Goal: Task Accomplishment & Management: Complete application form

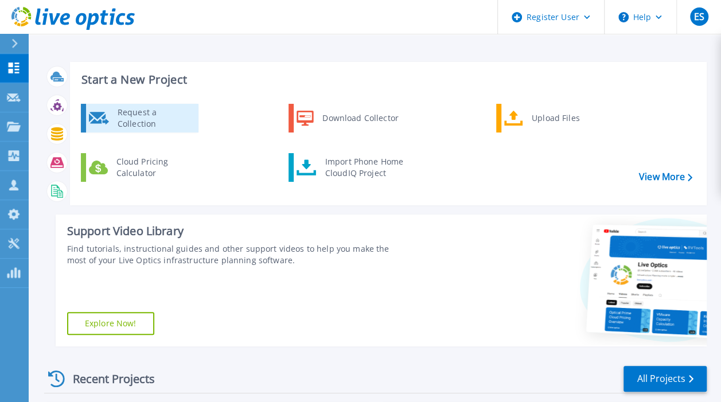
click at [162, 110] on div "Request a Collection" at bounding box center [154, 118] width 84 height 23
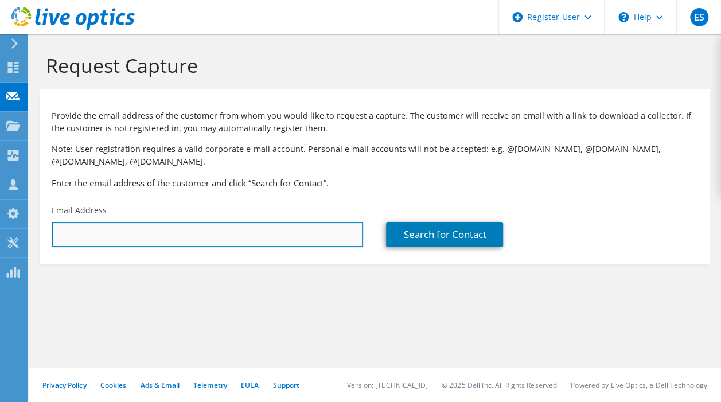
click at [136, 224] on input "text" at bounding box center [207, 234] width 311 height 25
paste input "peter.sizemore@us.dlapiper.com"
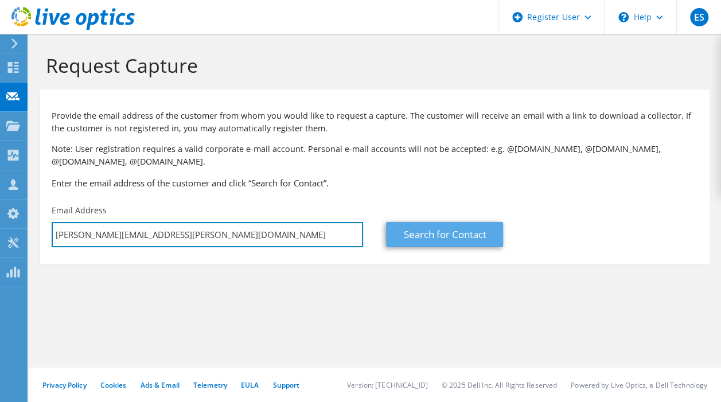
type input "peter.sizemore@us.dlapiper.com"
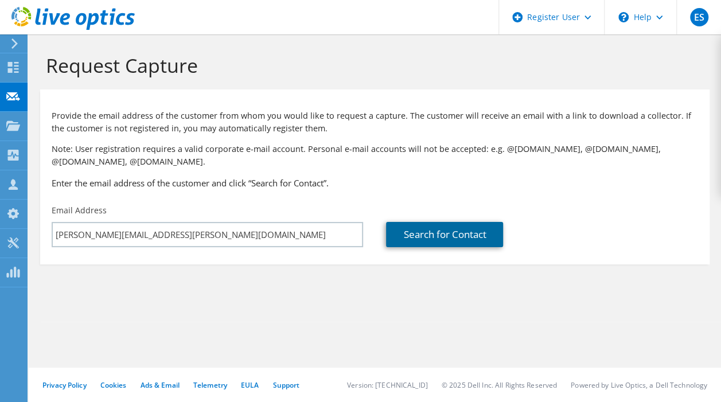
click at [427, 241] on link "Search for Contact" at bounding box center [444, 234] width 117 height 25
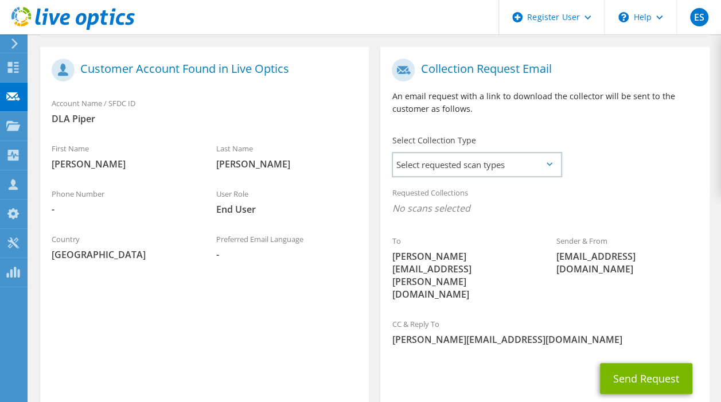
scroll to position [229, 0]
click at [514, 177] on div "Select requested scan types Server Virtualization Optical Prime AWS Nutanix SC" at bounding box center [477, 163] width 170 height 25
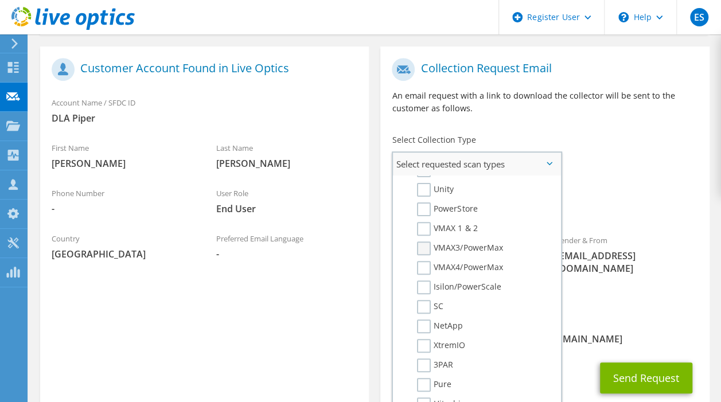
click at [459, 248] on label "VMAX3/PowerMax" at bounding box center [459, 248] width 85 height 14
click at [0, 0] on input "VMAX3/PowerMax" at bounding box center [0, 0] width 0 height 0
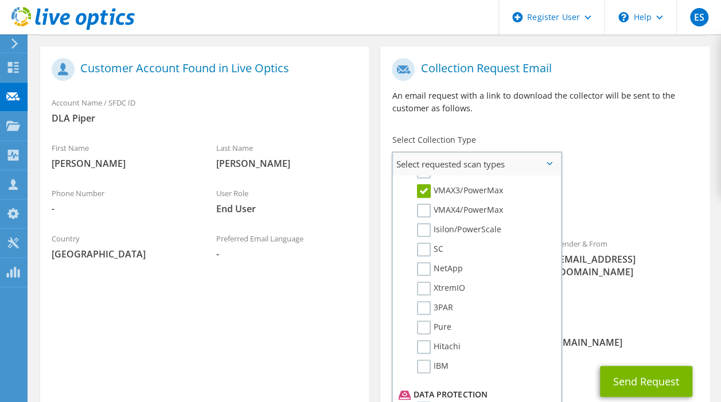
scroll to position [344, 0]
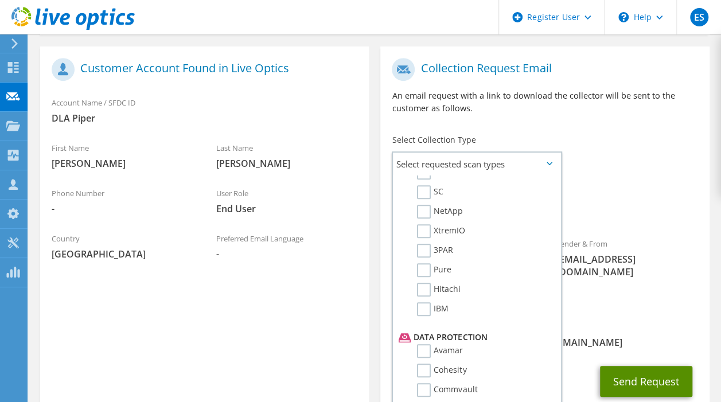
click at [637, 366] on button "Send Request" at bounding box center [646, 381] width 92 height 31
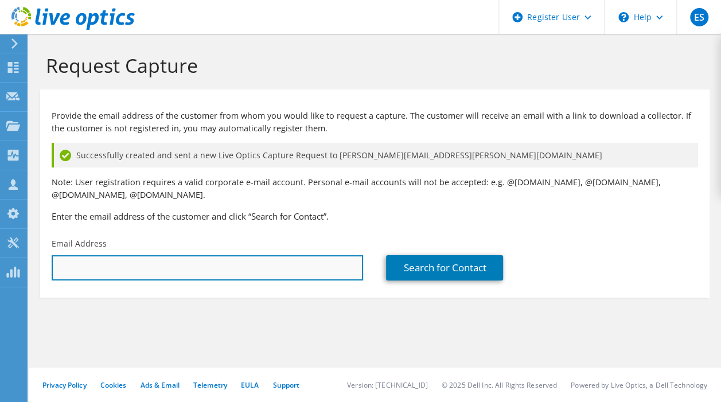
drag, startPoint x: 342, startPoint y: 277, endPoint x: 337, endPoint y: 276, distance: 5.8
click at [339, 276] on input "text" at bounding box center [207, 267] width 311 height 25
click at [298, 274] on input "text" at bounding box center [207, 267] width 311 height 25
paste input "peter.sizemore@us.dlapiper.com"
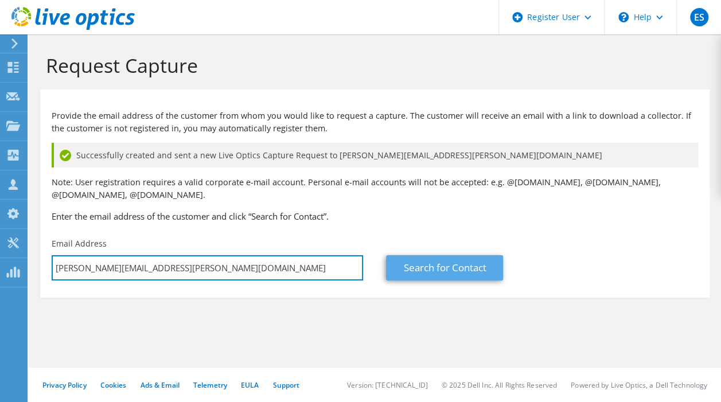
type input "peter.sizemore@us.dlapiper.com"
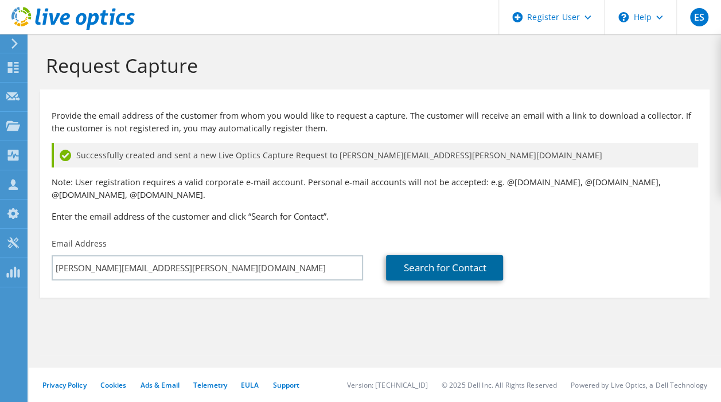
click at [475, 275] on link "Search for Contact" at bounding box center [444, 267] width 117 height 25
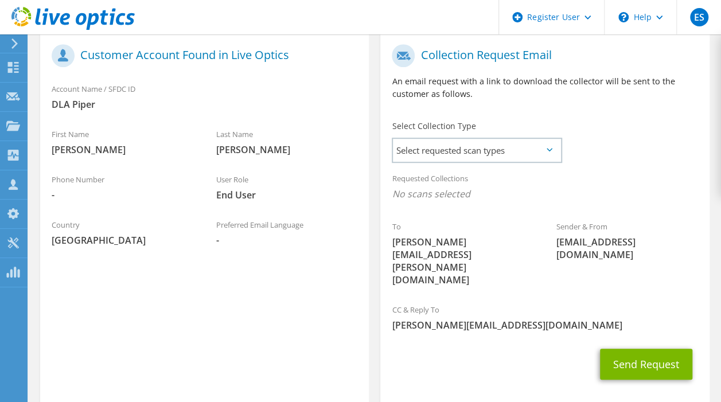
scroll to position [287, 0]
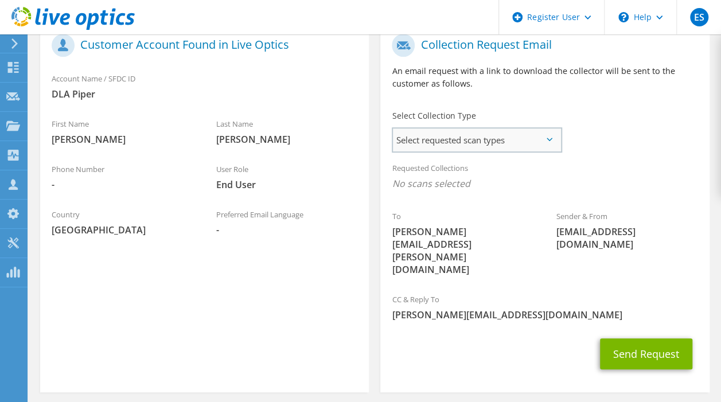
click at [536, 152] on div "Select requested scan types Server Virtualization Optical Prime AWS Nutanix SC" at bounding box center [477, 139] width 170 height 25
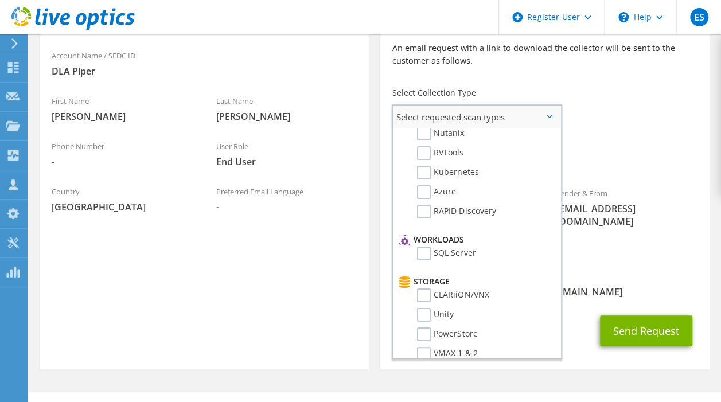
scroll to position [0, 0]
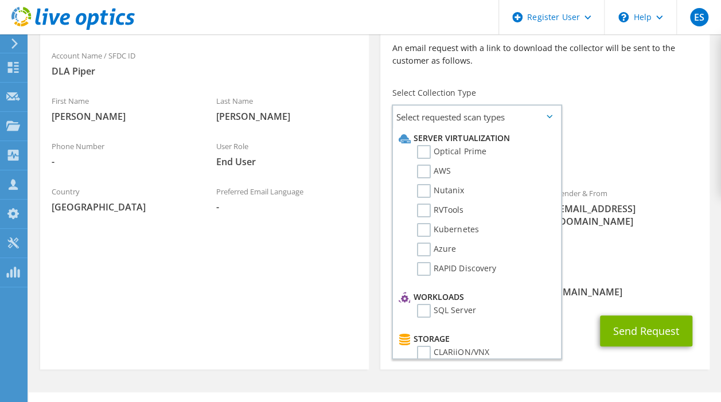
click at [439, 50] on p "An email request with a link to download the collector will be sent to the cust…" at bounding box center [545, 54] width 306 height 25
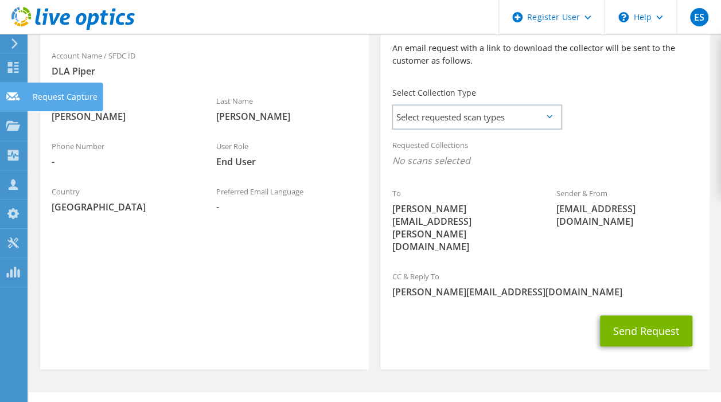
click at [15, 98] on use at bounding box center [13, 96] width 14 height 9
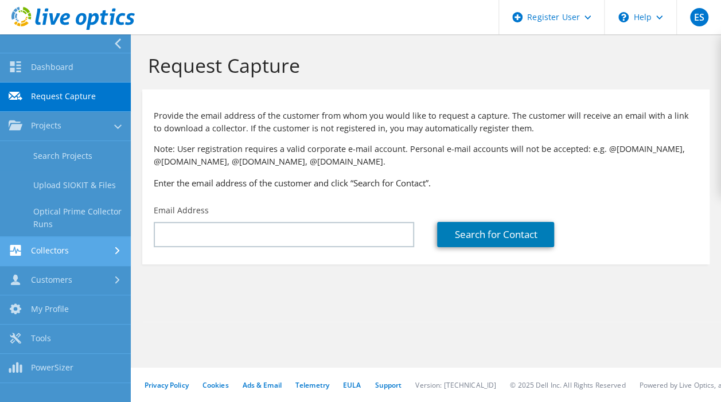
click at [94, 249] on link "Collectors" at bounding box center [65, 251] width 131 height 29
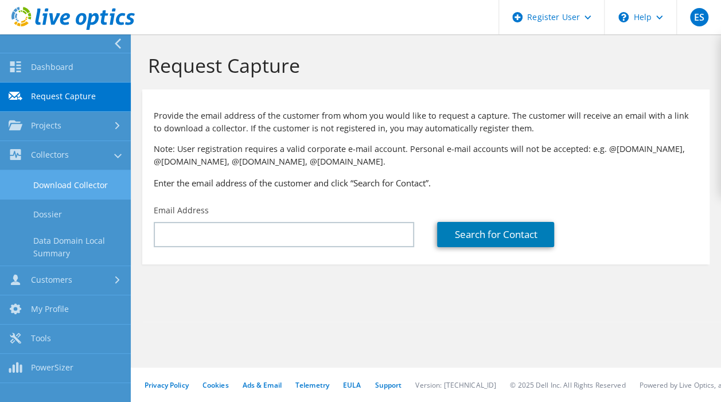
click at [89, 184] on link "Download Collector" at bounding box center [65, 184] width 131 height 29
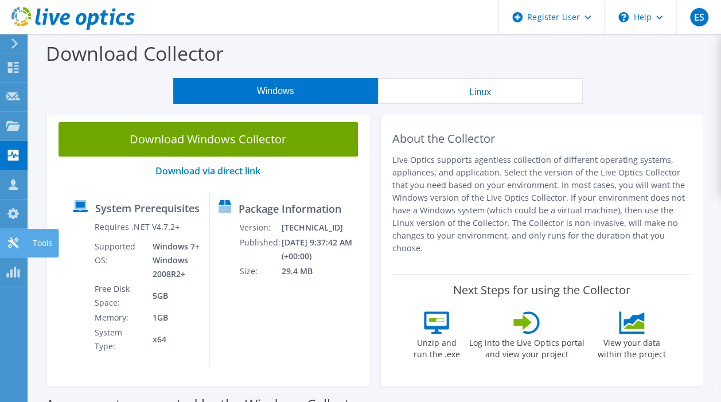
click at [19, 238] on icon at bounding box center [13, 242] width 14 height 11
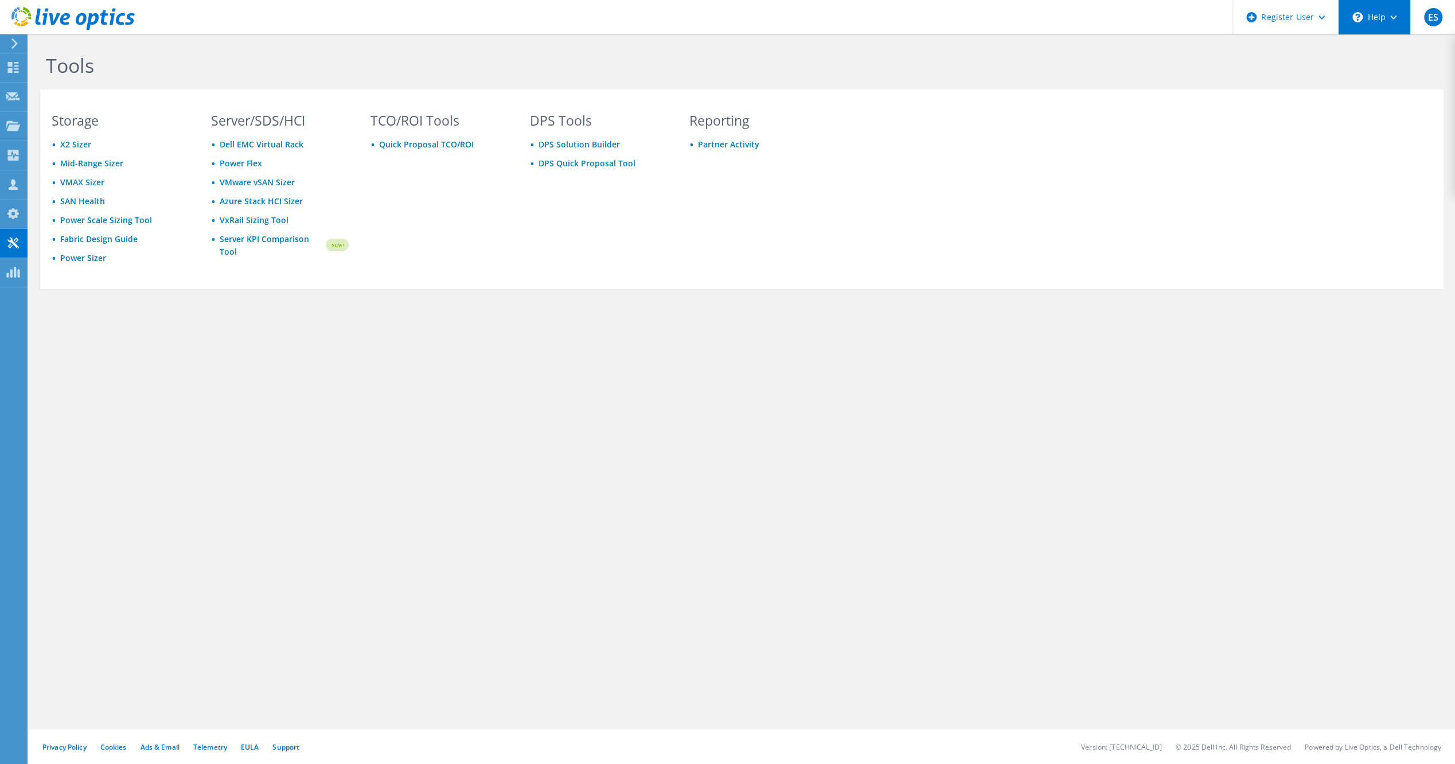
click at [720, 15] on div "\n Help" at bounding box center [1374, 17] width 72 height 34
click at [720, 67] on link "Contact Support" at bounding box center [1402, 78] width 128 height 28
click at [720, 29] on div "\n Help" at bounding box center [1374, 17] width 72 height 34
click at [720, 25] on div "\n Help" at bounding box center [1374, 17] width 72 height 34
click at [720, 43] on link "Explore Helpful Articles" at bounding box center [1402, 49] width 128 height 28
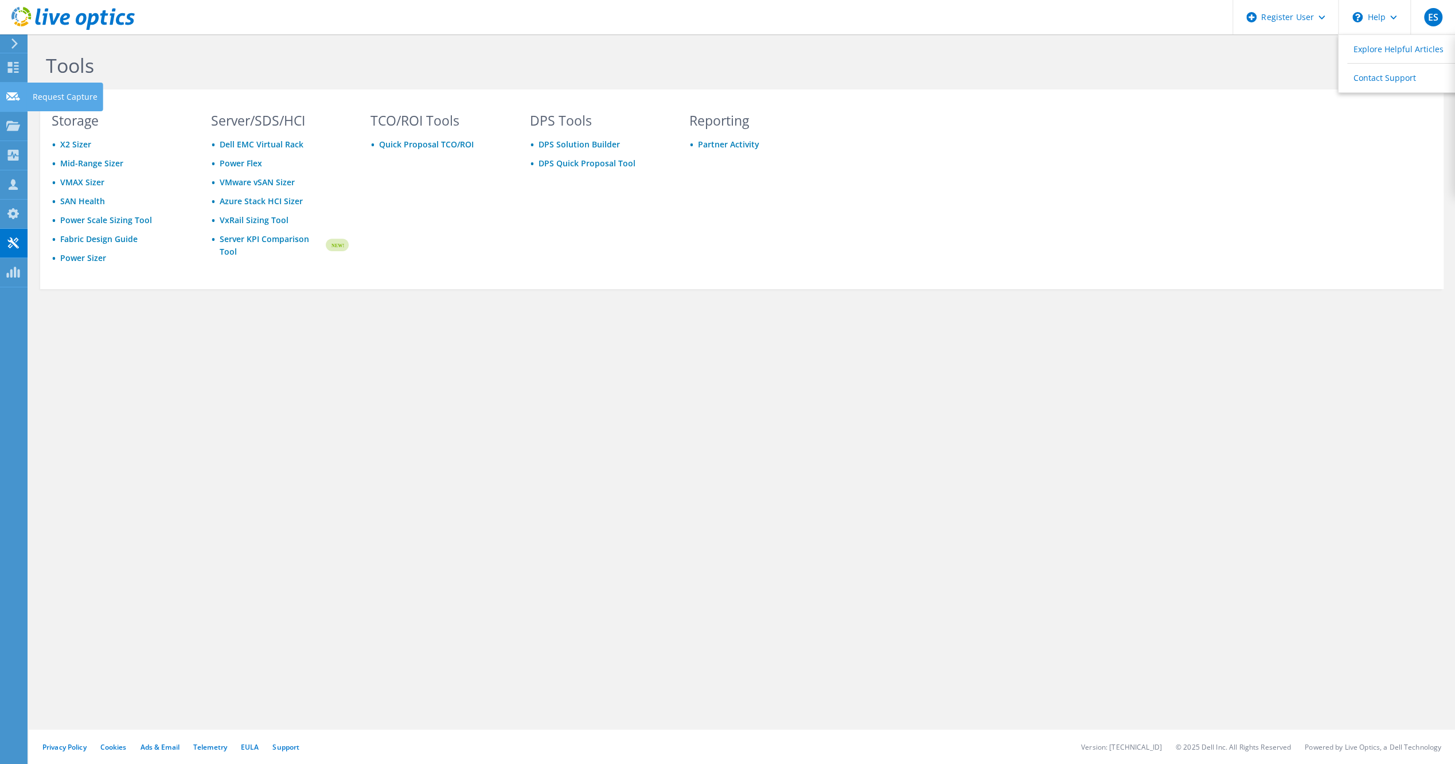
click at [9, 100] on icon at bounding box center [13, 96] width 14 height 11
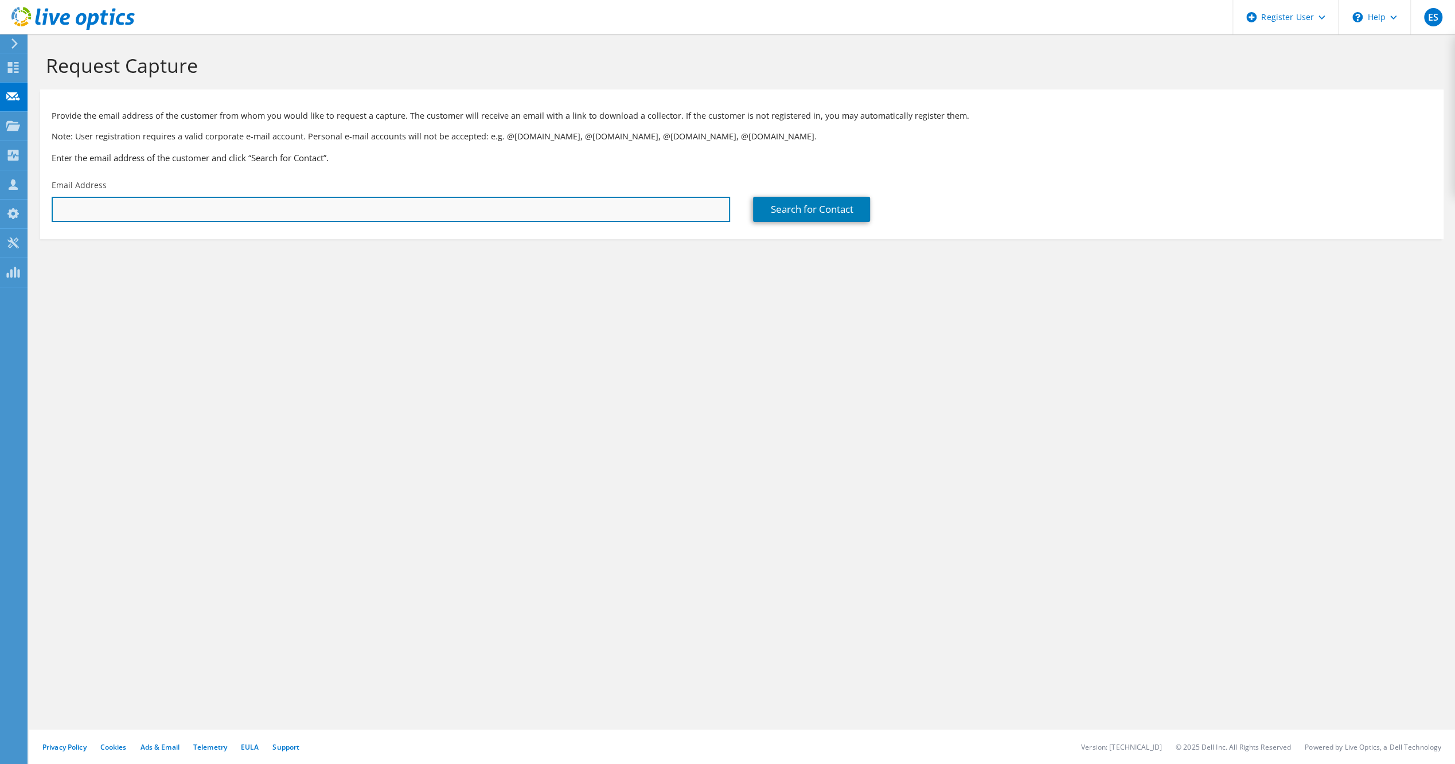
click at [563, 208] on input "text" at bounding box center [391, 209] width 678 height 25
paste input "peter.sizemore@us.dlapiper.com"
type input "peter.sizemore@us.dlapiper.com"
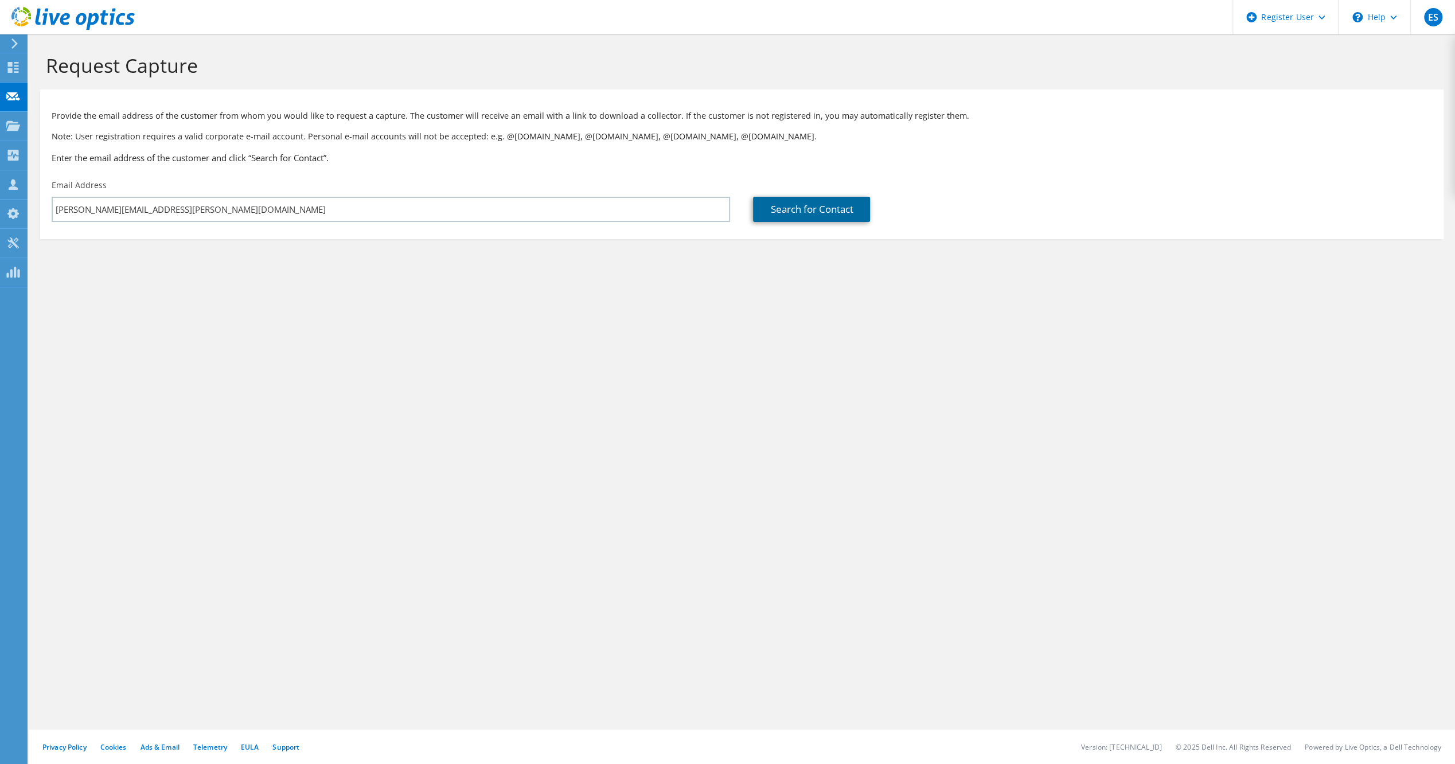
click at [786, 208] on link "Search for Contact" at bounding box center [811, 209] width 117 height 25
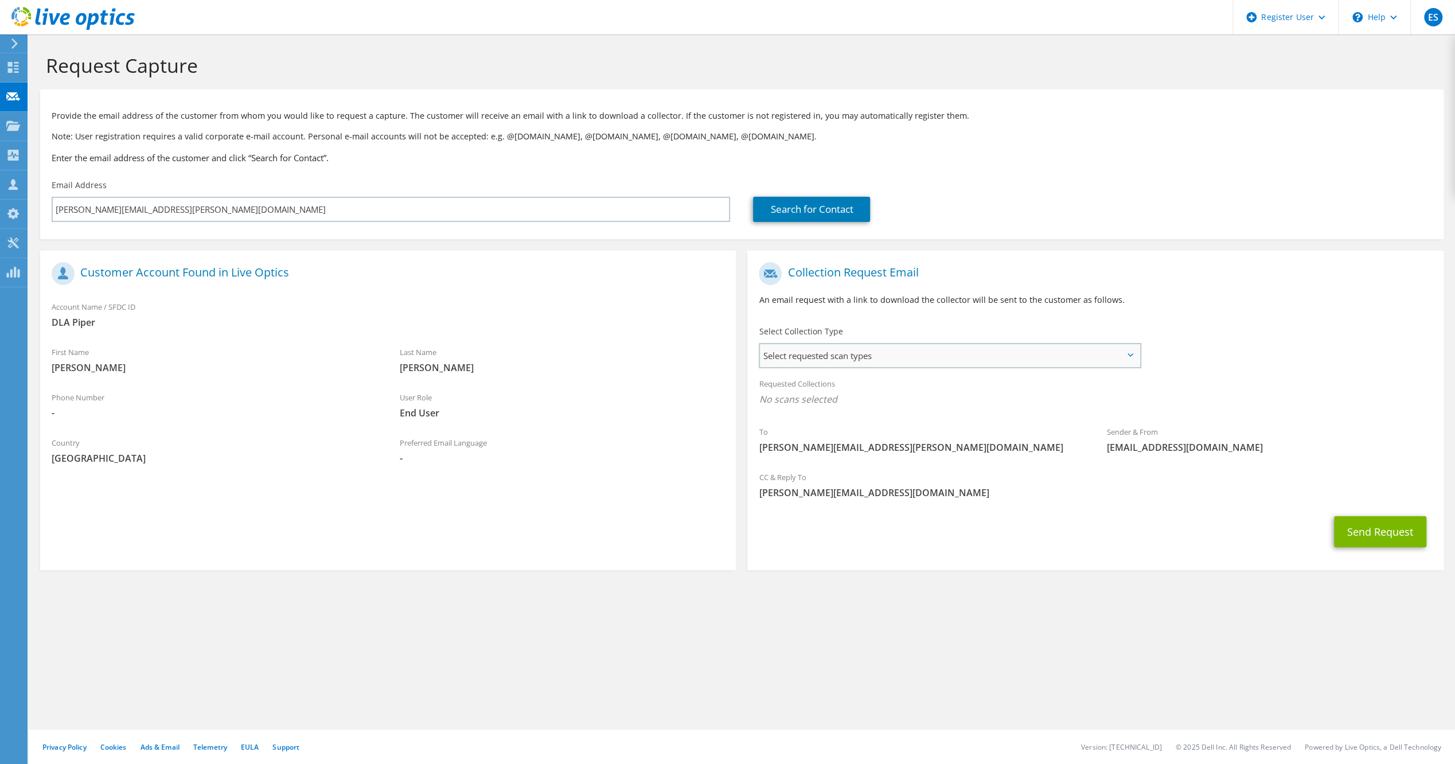
click at [837, 361] on span "Select requested scan types" at bounding box center [949, 355] width 379 height 23
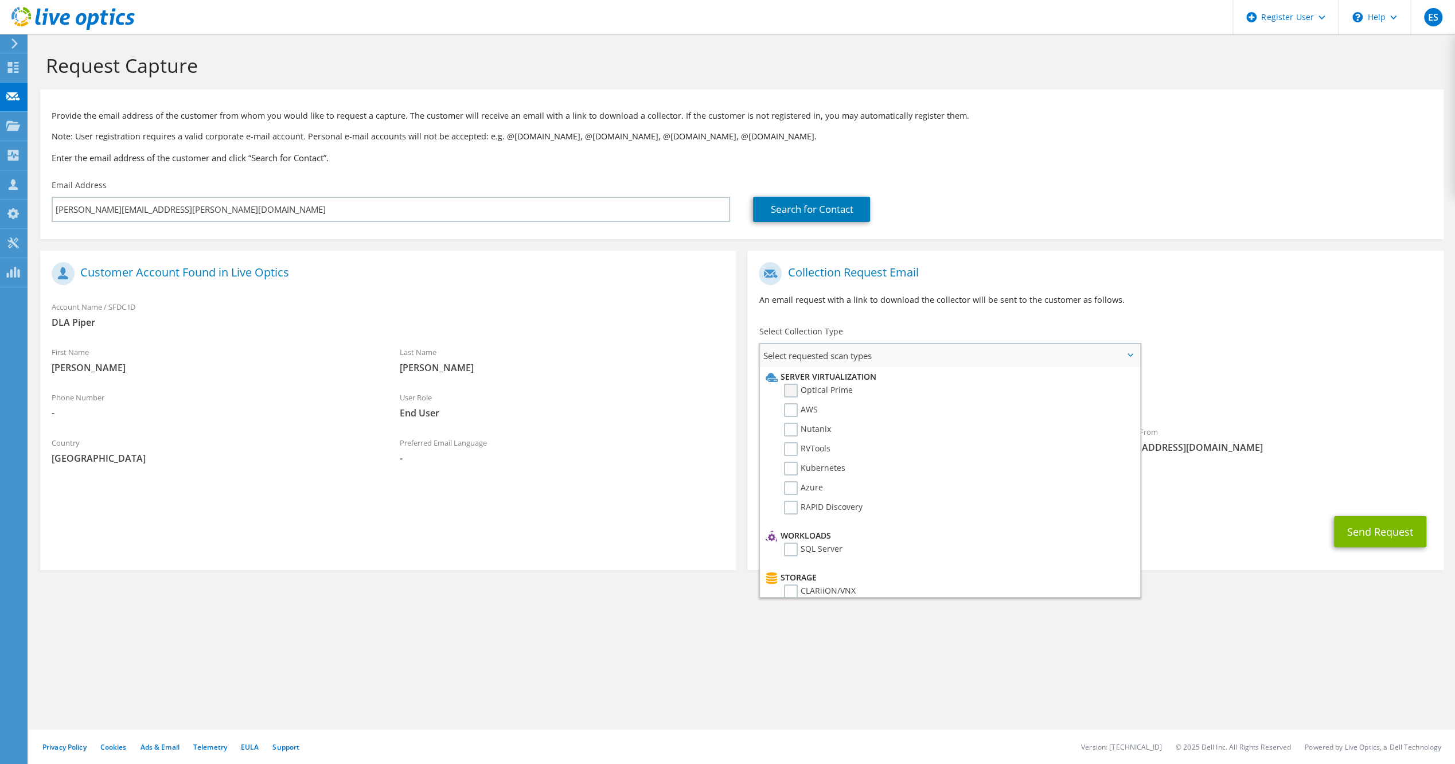
click at [834, 387] on label "Optical Prime" at bounding box center [818, 391] width 69 height 14
click at [0, 0] on input "Optical Prime" at bounding box center [0, 0] width 0 height 0
click at [1241, 551] on div "Send Request" at bounding box center [1095, 535] width 696 height 42
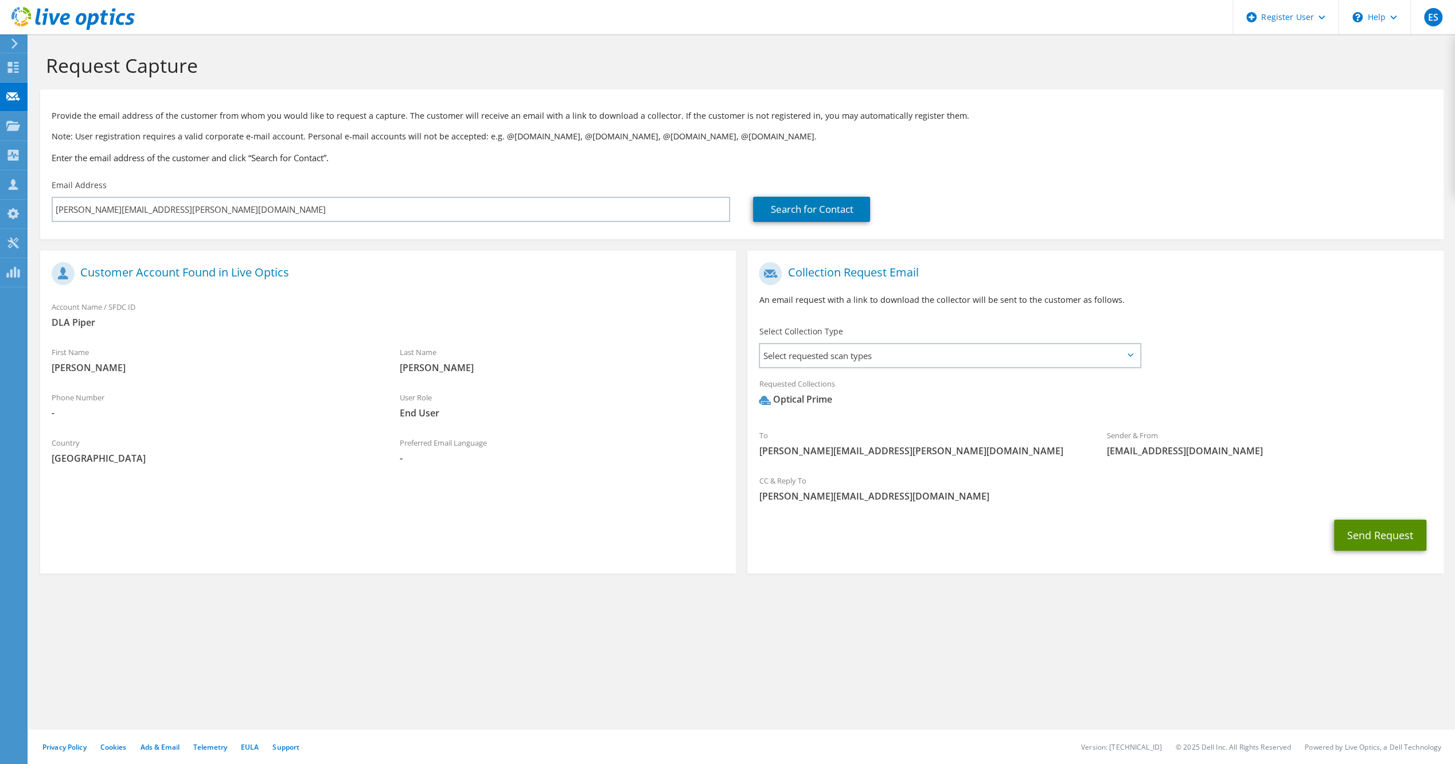
click at [1347, 531] on button "Send Request" at bounding box center [1380, 535] width 92 height 31
